Goal: Find specific page/section: Find specific page/section

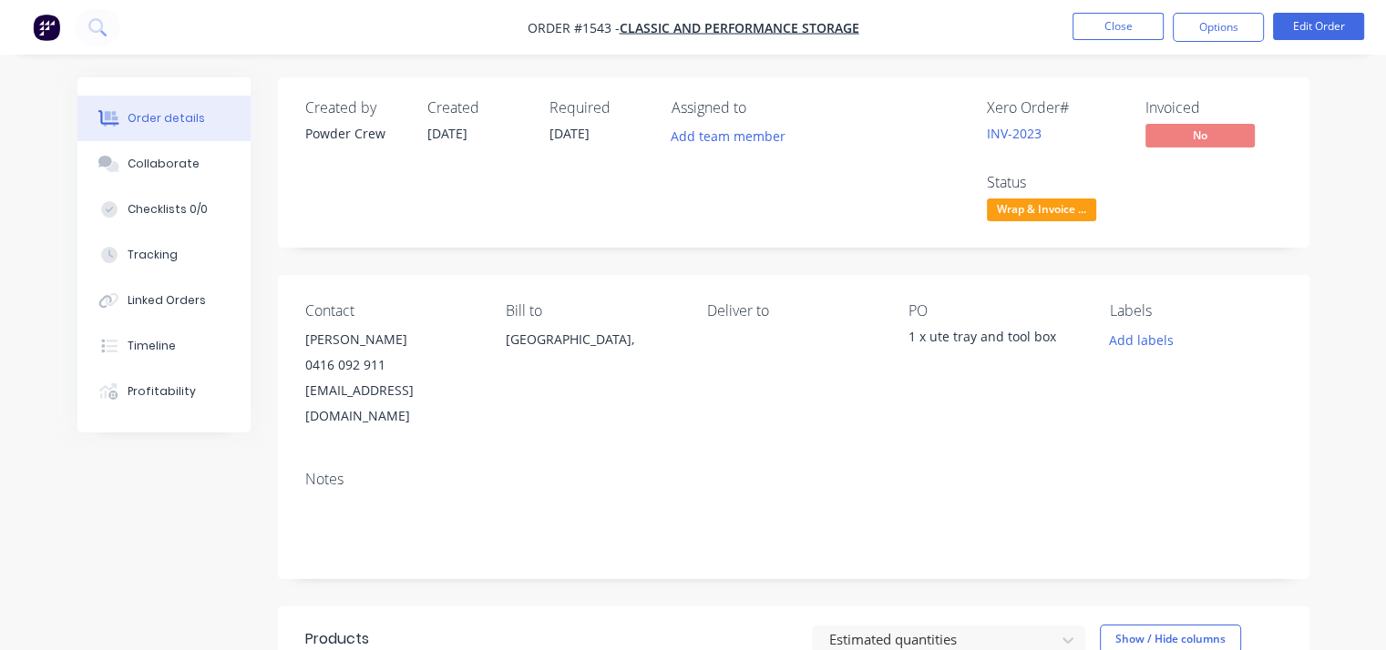
click at [120, 25] on nav "Order #1543 - Classic and Performance storage Close Options Edit Order" at bounding box center [693, 27] width 1386 height 55
click at [96, 22] on icon at bounding box center [96, 26] width 17 height 17
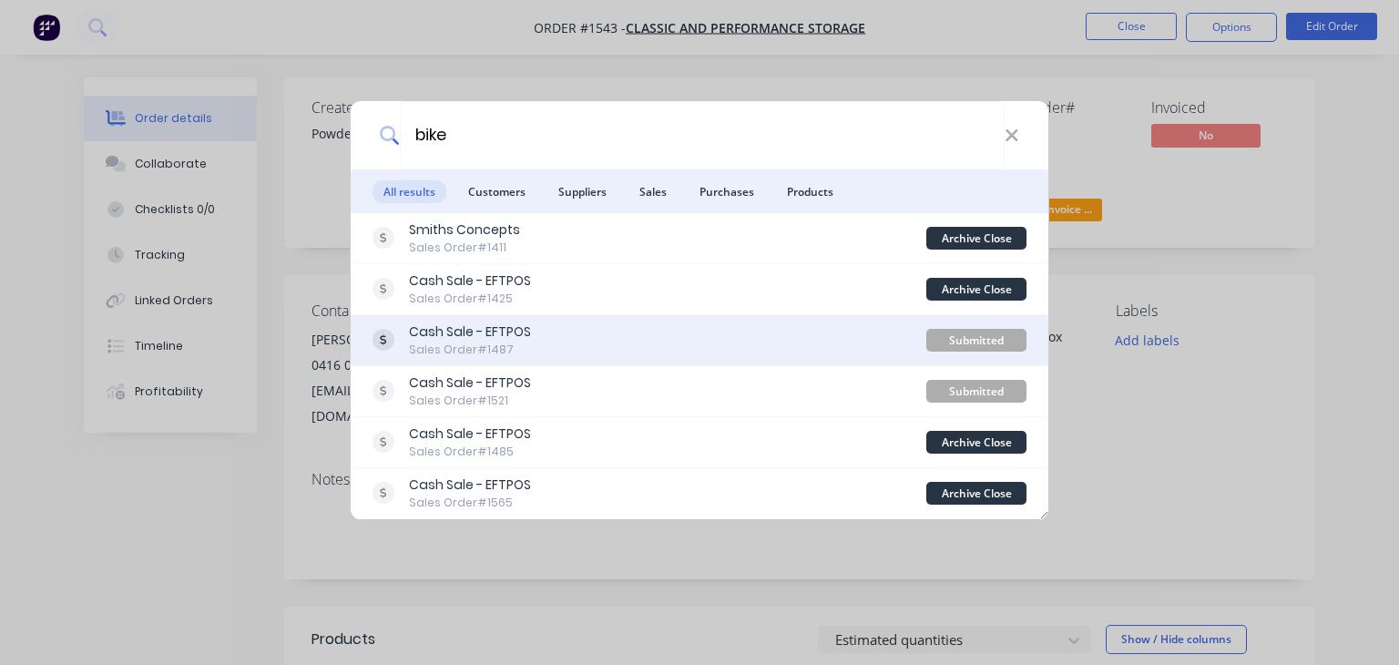
type input "bike"
click at [460, 347] on div "Sales Order #1487" at bounding box center [470, 350] width 122 height 16
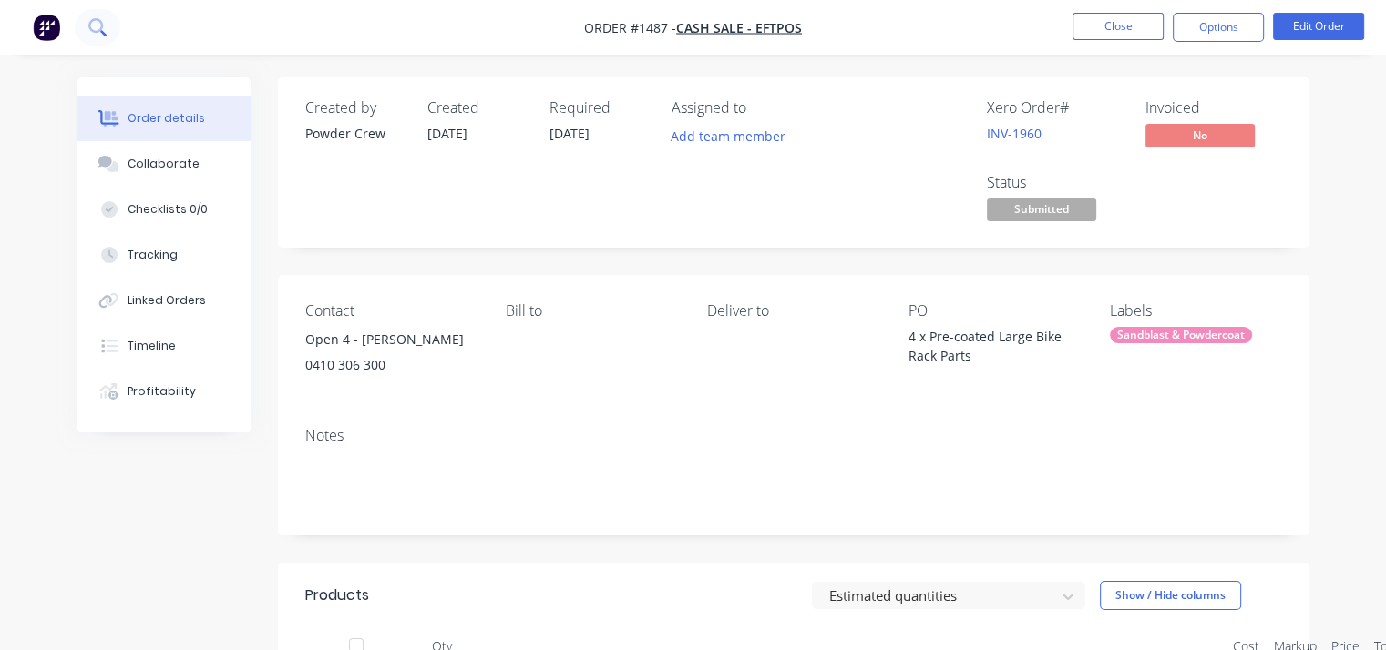
click at [113, 21] on button at bounding box center [98, 27] width 46 height 36
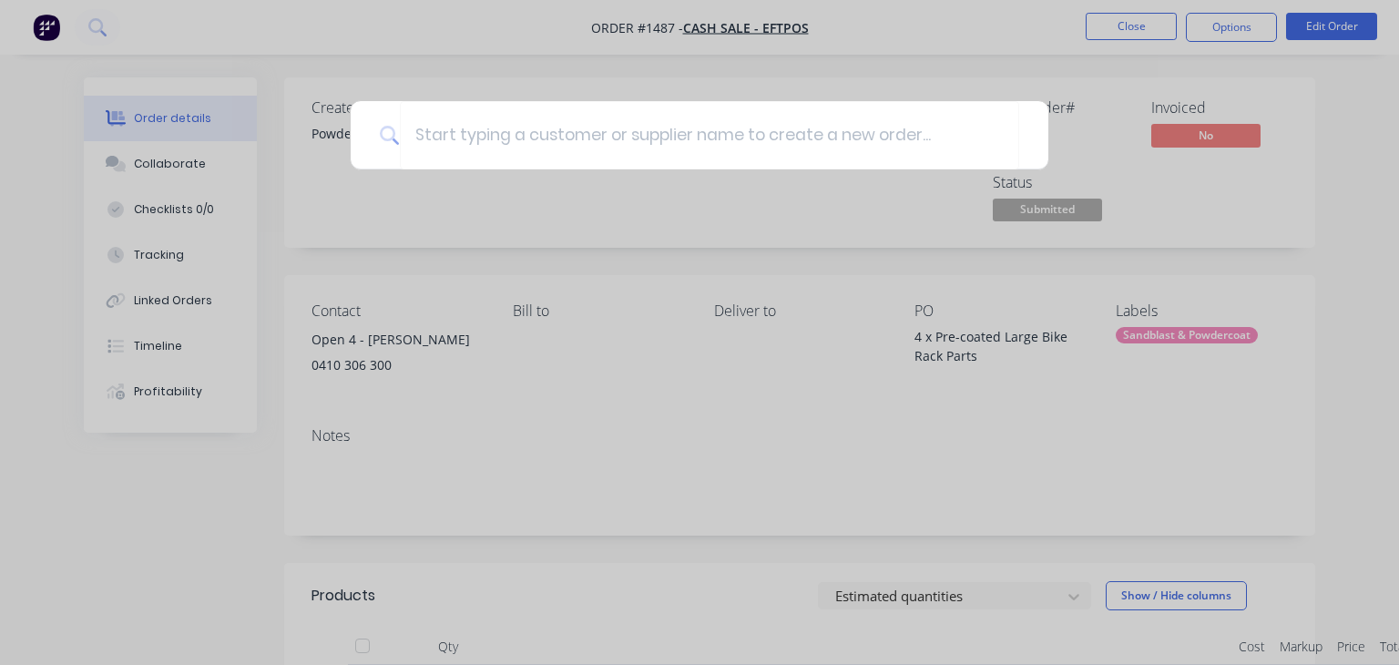
click at [109, 27] on div at bounding box center [699, 332] width 1399 height 665
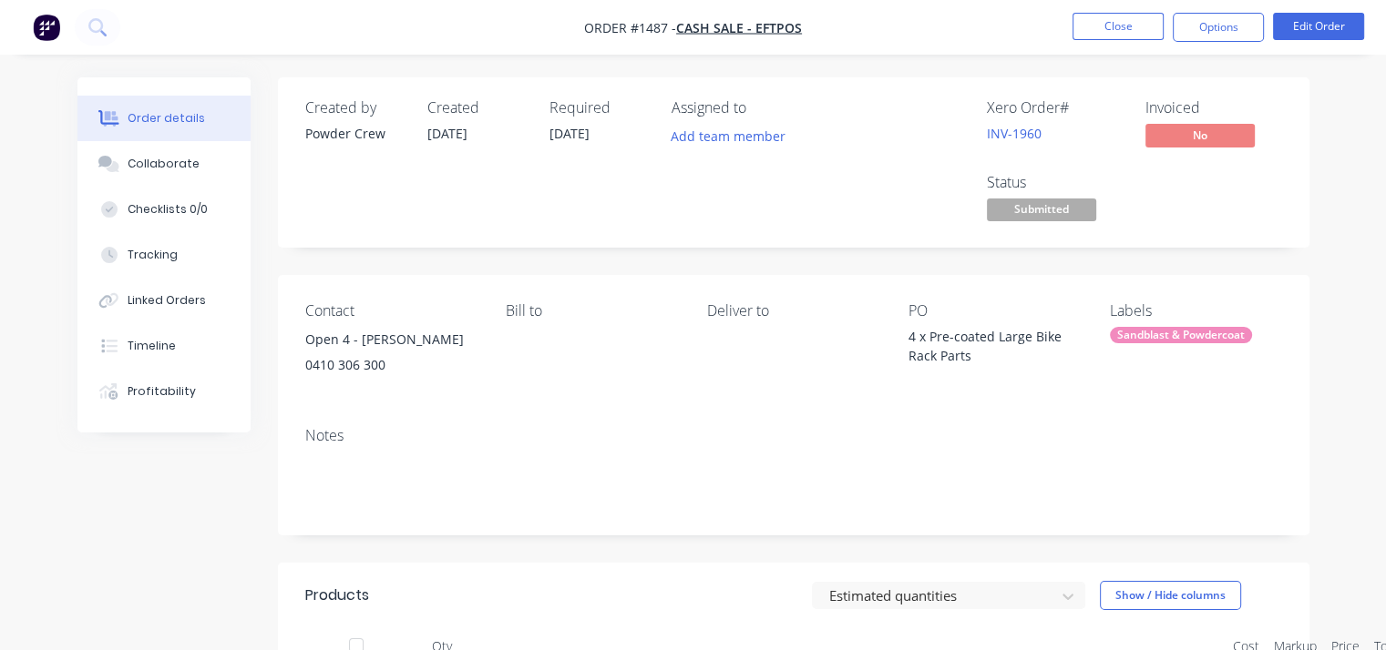
click at [109, 27] on button at bounding box center [98, 27] width 46 height 36
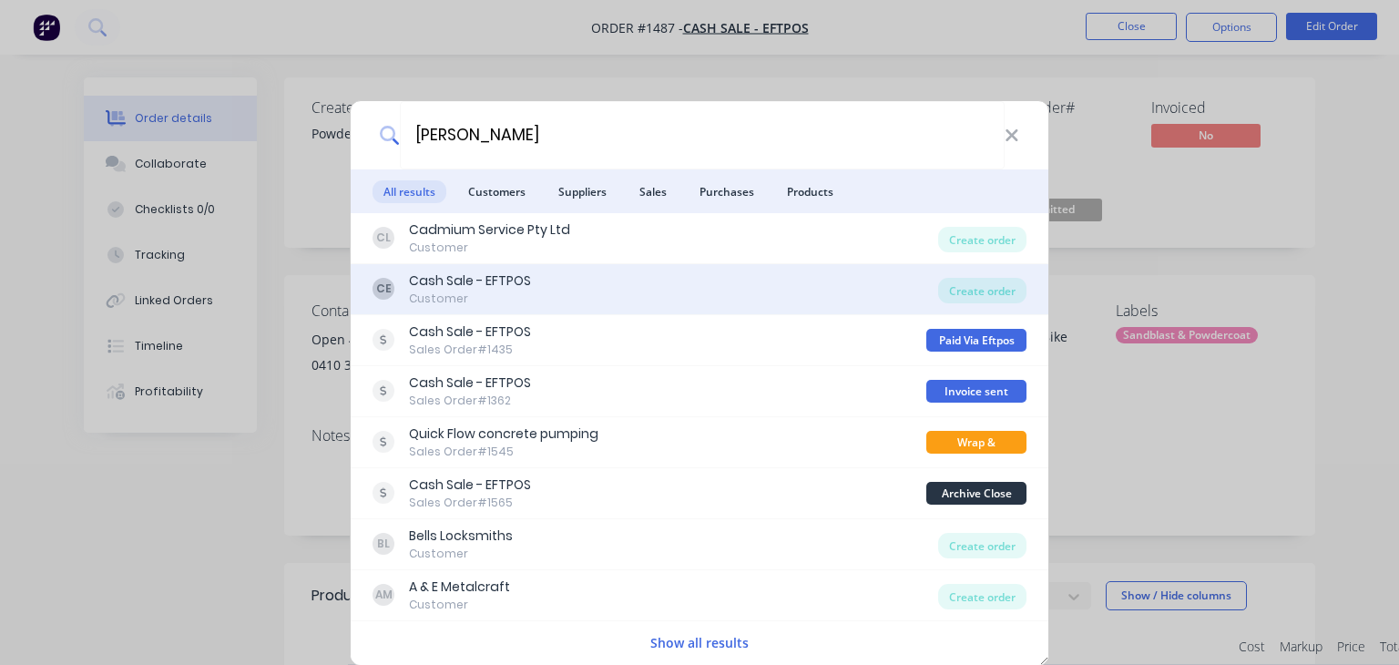
type input "[PERSON_NAME]"
click at [531, 278] on div "[PERSON_NAME] Sale - EFTPOS Customer" at bounding box center [656, 289] width 566 height 36
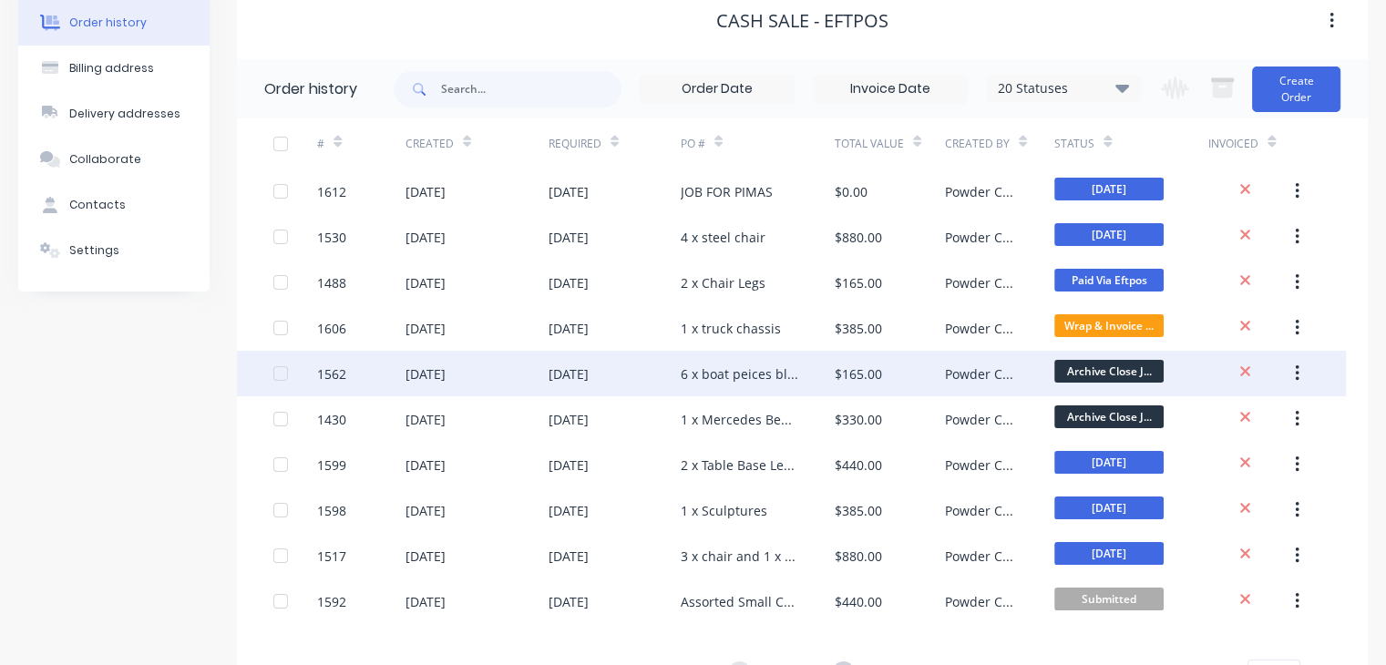
scroll to position [171, 0]
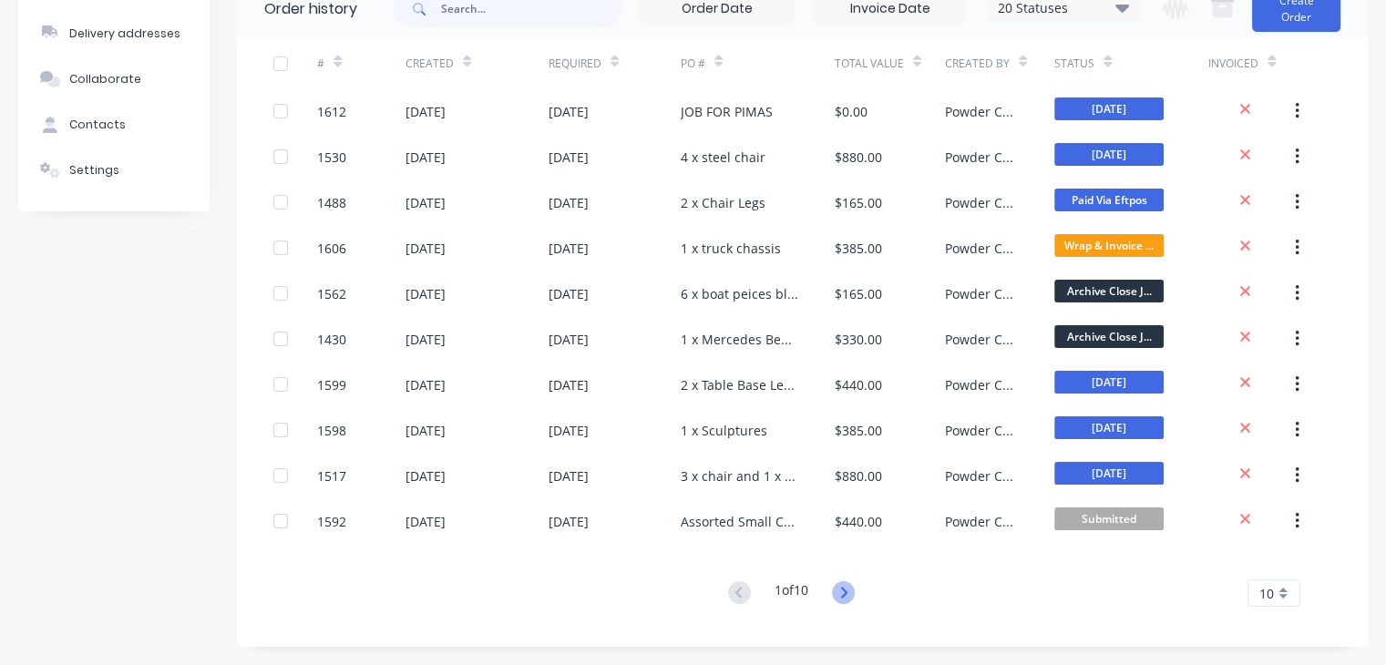
click at [845, 592] on icon at bounding box center [843, 592] width 23 height 23
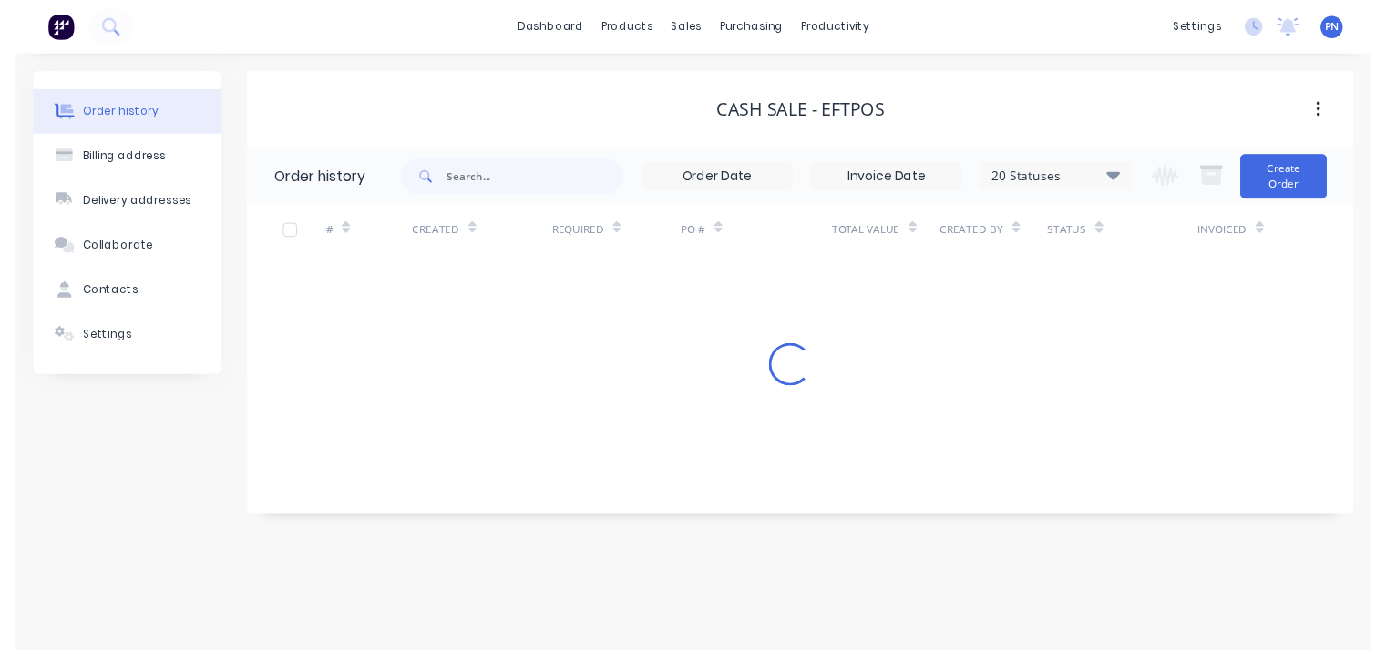
scroll to position [0, 0]
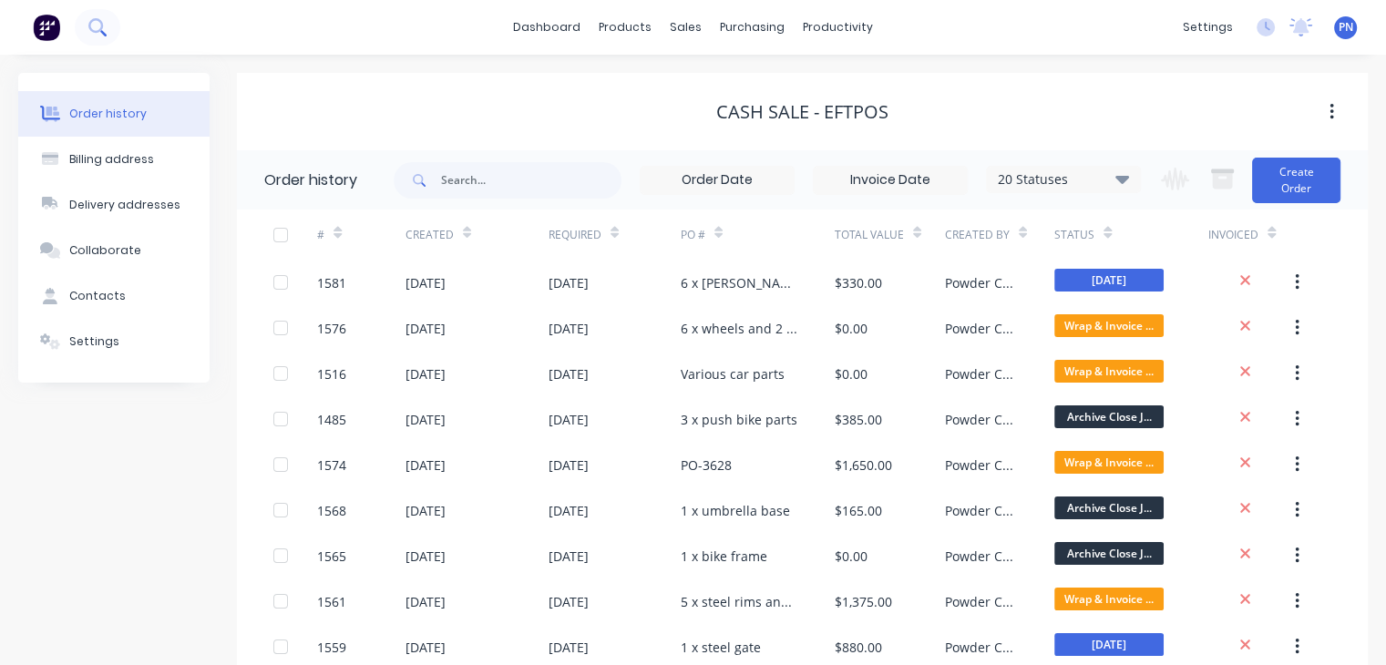
click at [100, 34] on icon at bounding box center [96, 26] width 17 height 17
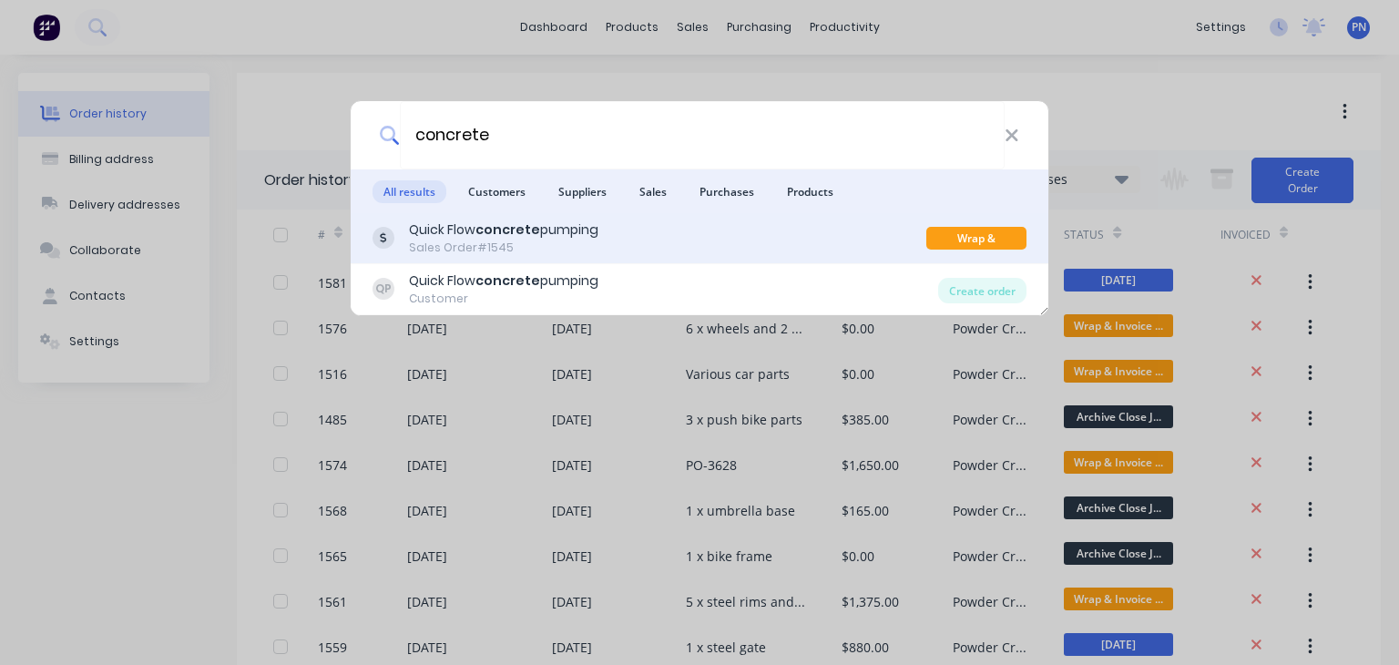
type input "concrete"
click at [496, 237] on b "concrete" at bounding box center [508, 229] width 65 height 18
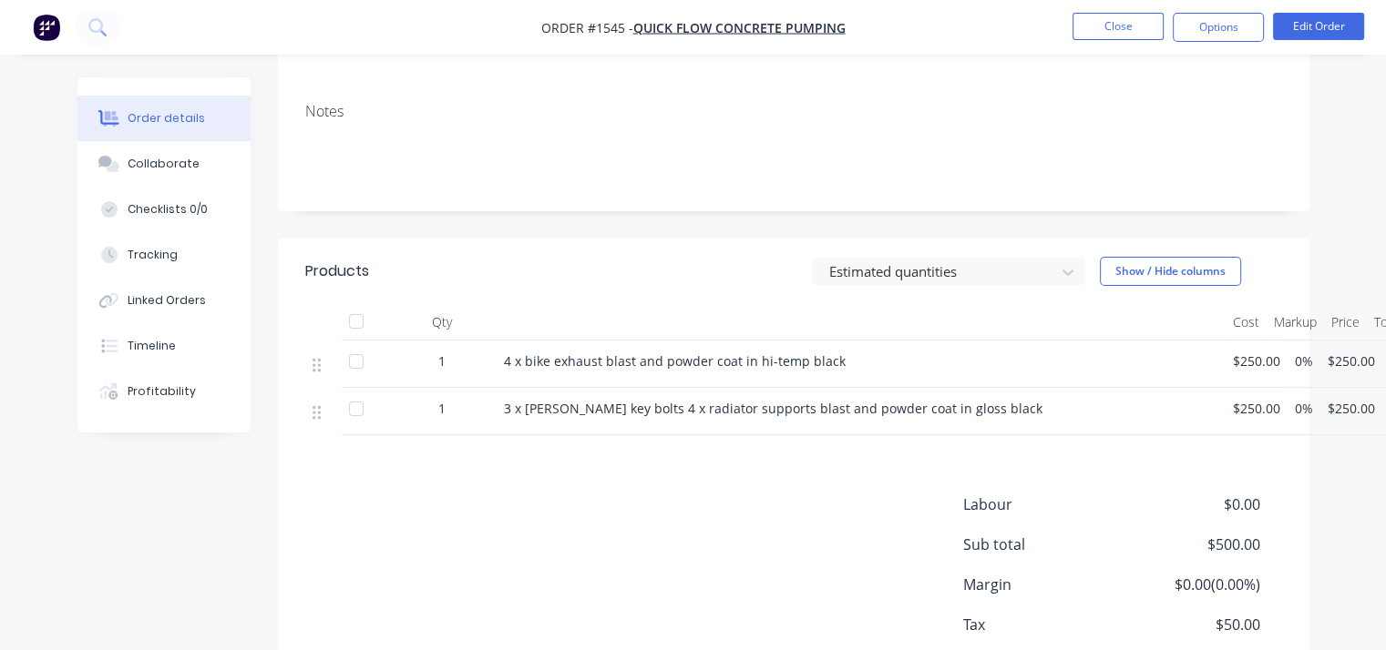
scroll to position [433, 0]
